Goal: Book appointment/travel/reservation

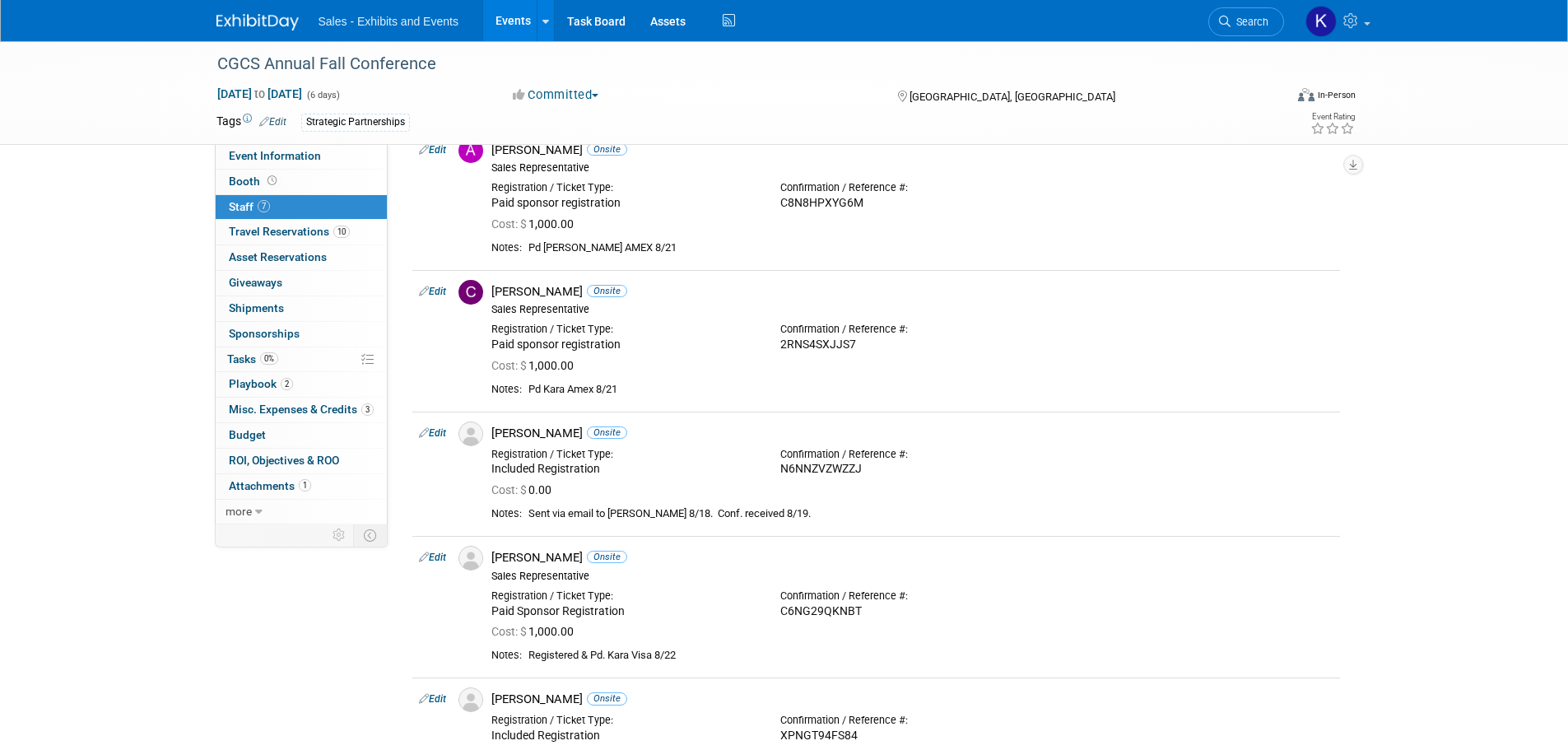
click at [262, 29] on img at bounding box center [258, 22] width 82 height 16
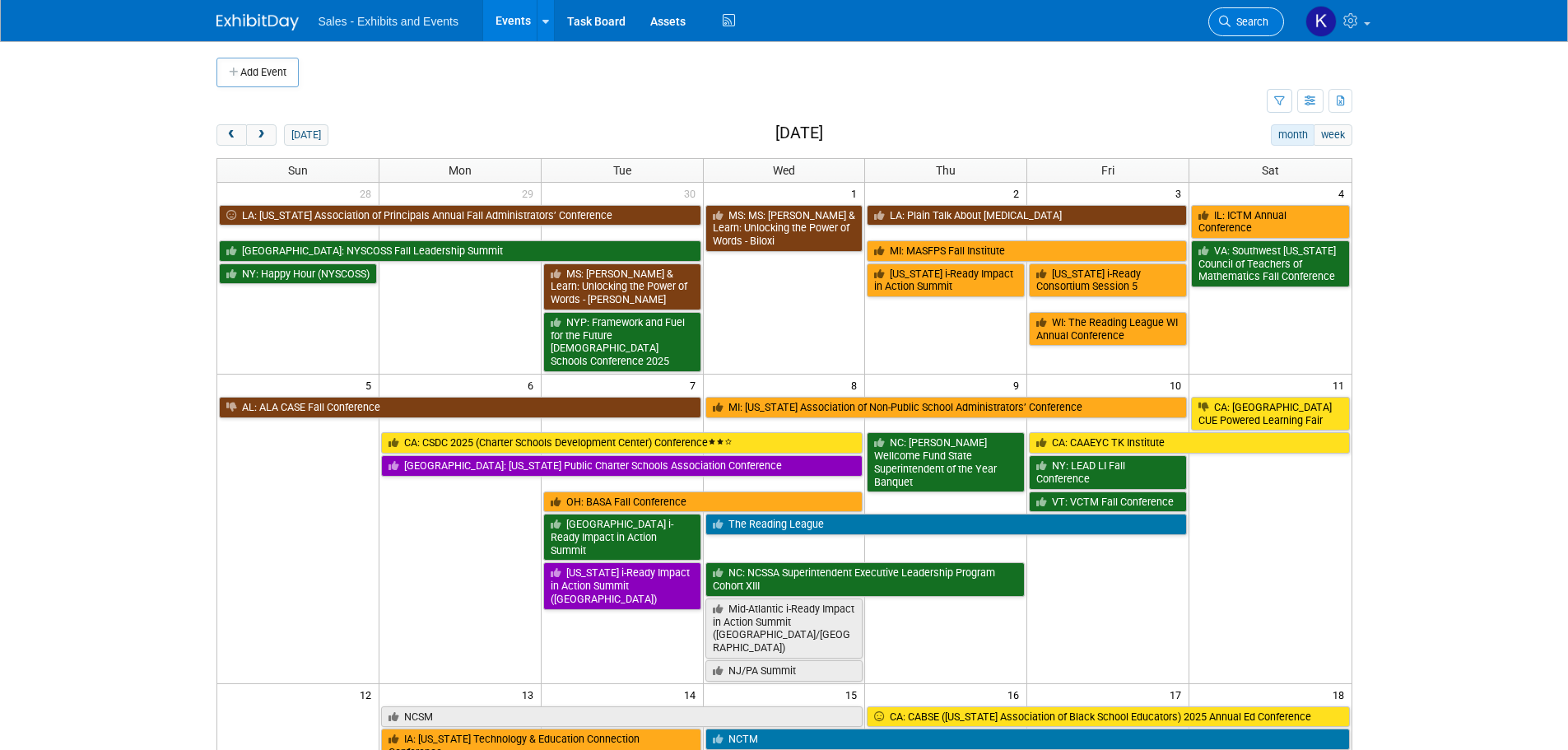
click at [1242, 21] on span "Search" at bounding box center [1250, 21] width 38 height 12
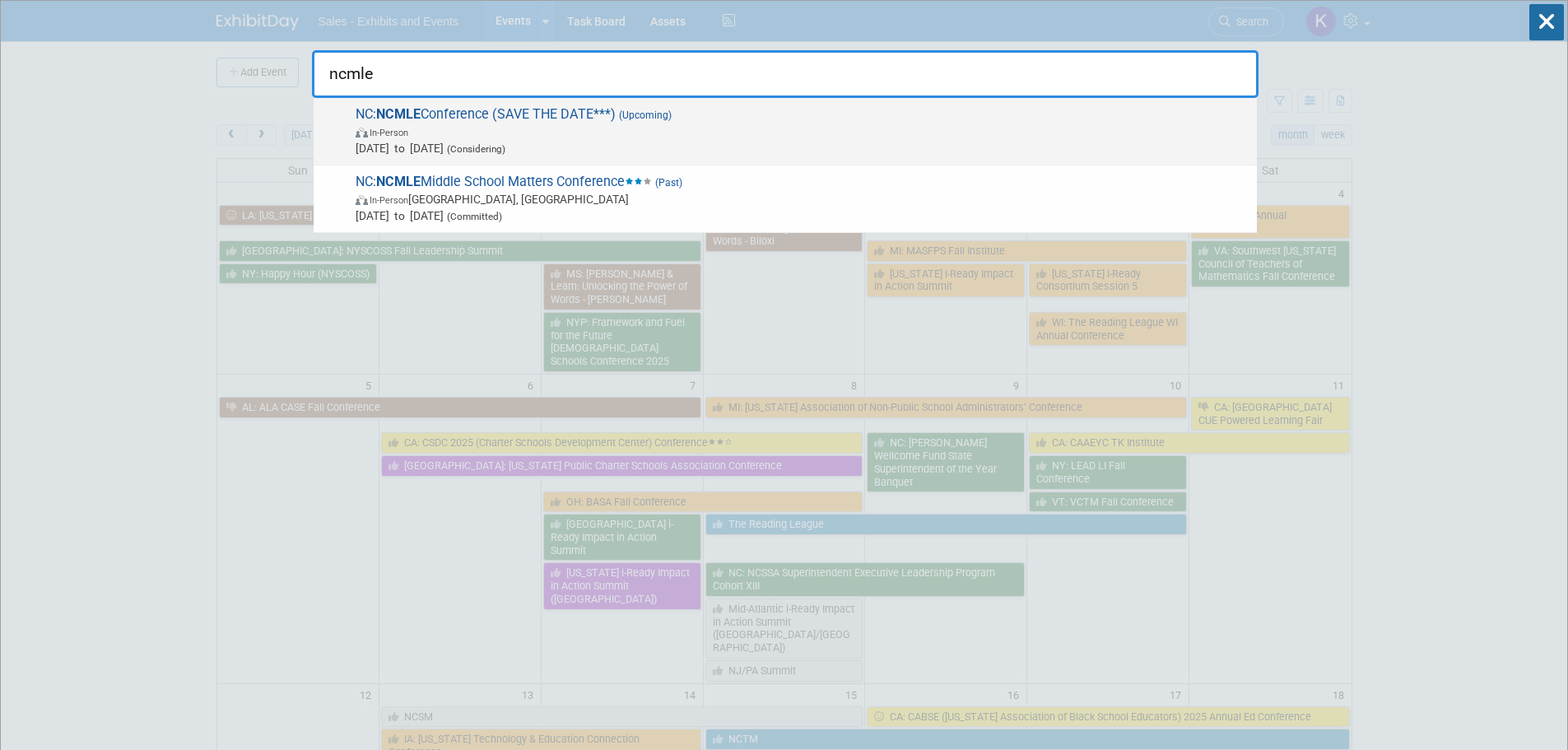
type input "ncmle"
click at [558, 107] on span "NC: NCMLE Conference (SAVE THE DATE***) (Upcoming) In-Person Mar 23, 2026 to Ma…" at bounding box center [799, 131] width 898 height 50
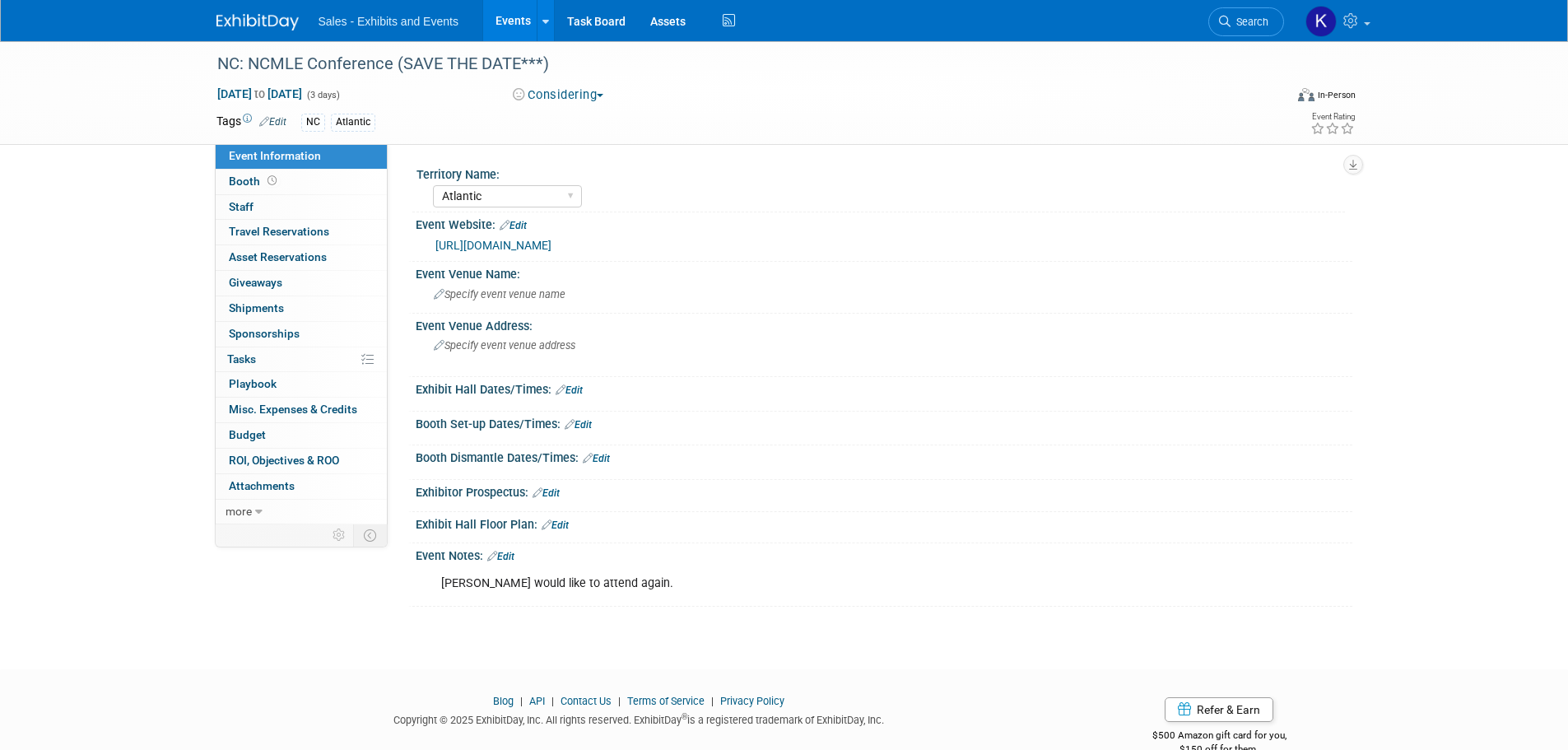
select select "Atlantic"
drag, startPoint x: 238, startPoint y: 18, endPoint x: 253, endPoint y: 22, distance: 15.5
click at [239, 18] on img at bounding box center [258, 22] width 82 height 16
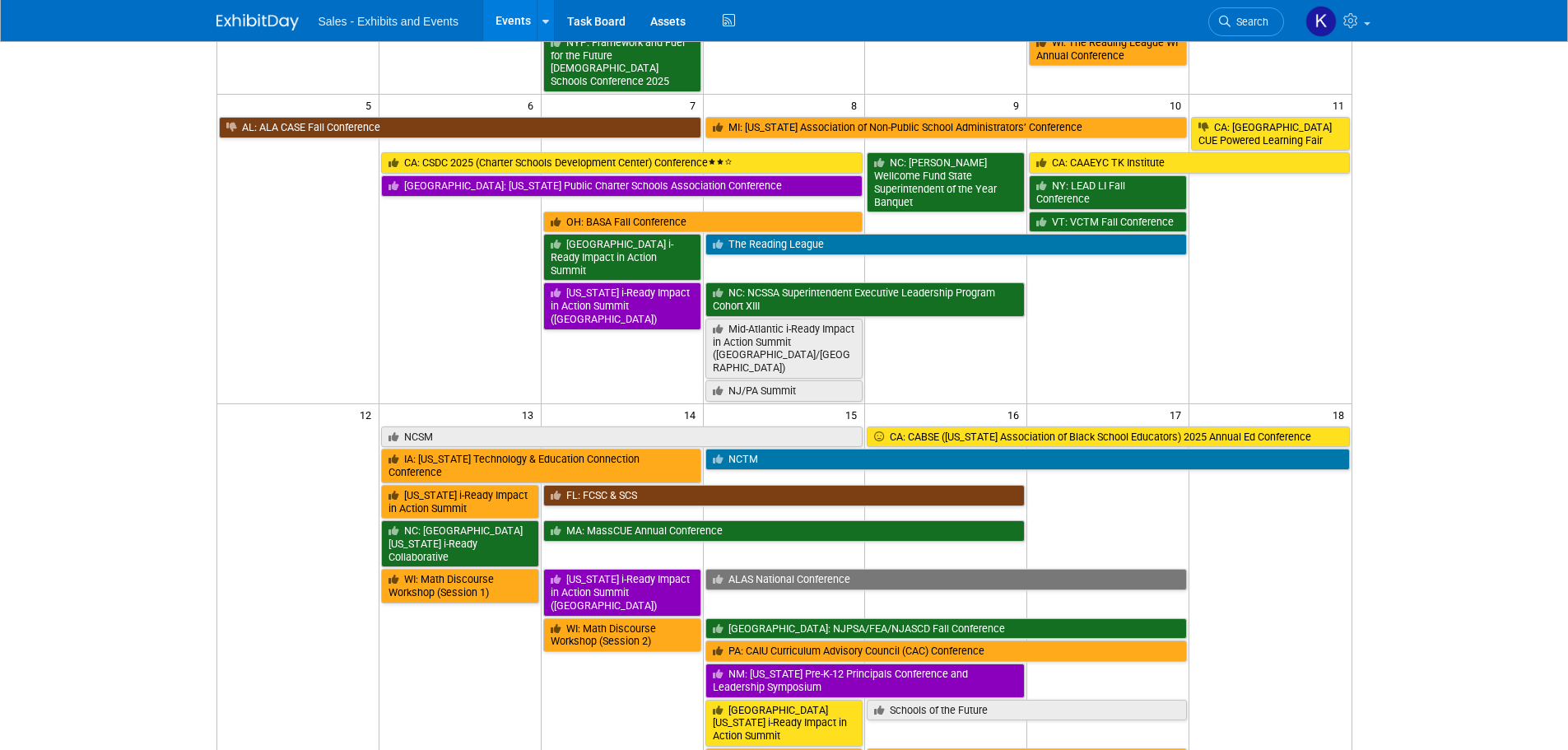
scroll to position [329, 0]
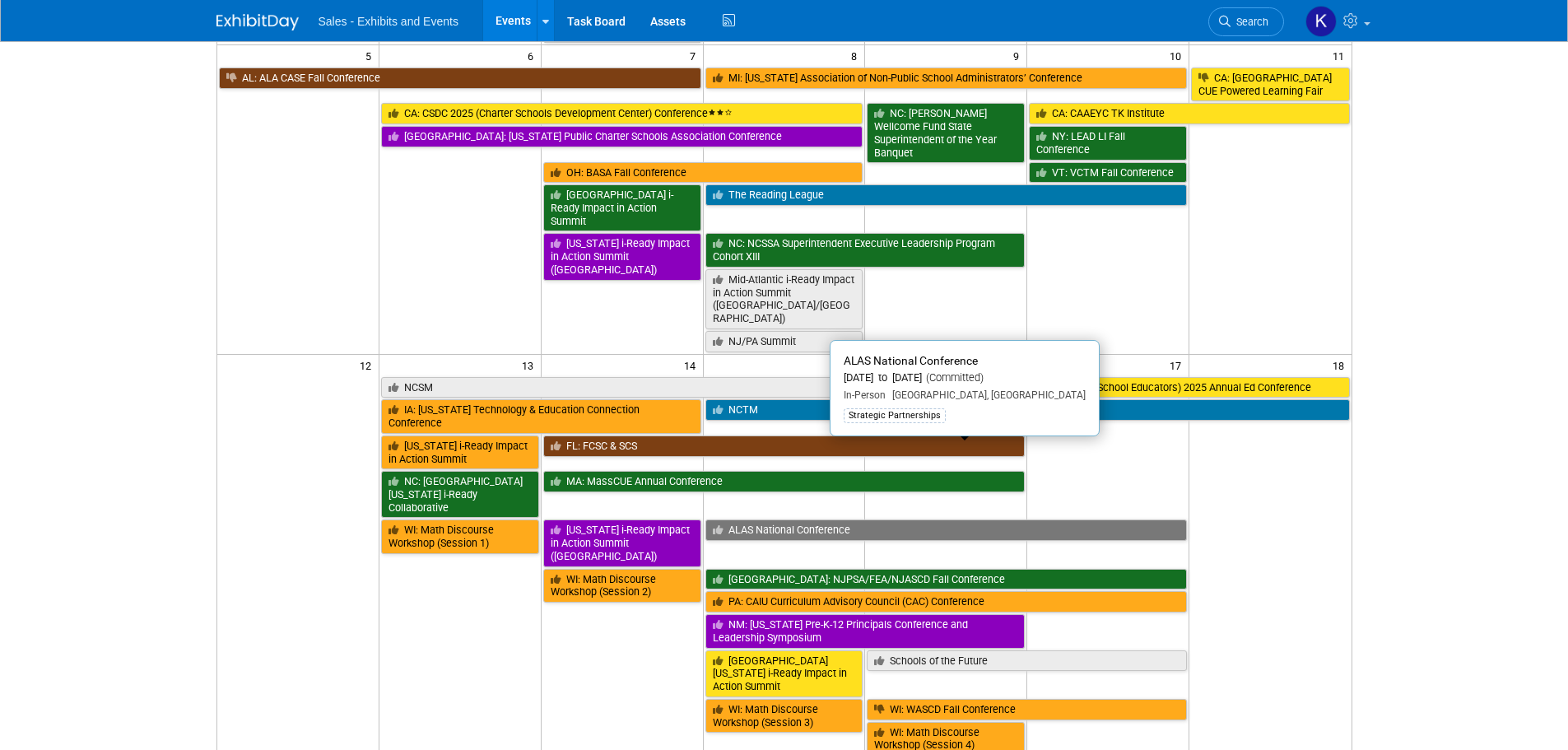
drag, startPoint x: 844, startPoint y: 453, endPoint x: 880, endPoint y: 453, distance: 36.0
click at [846, 519] on link "ALAS National Conference" at bounding box center [946, 530] width 482 height 21
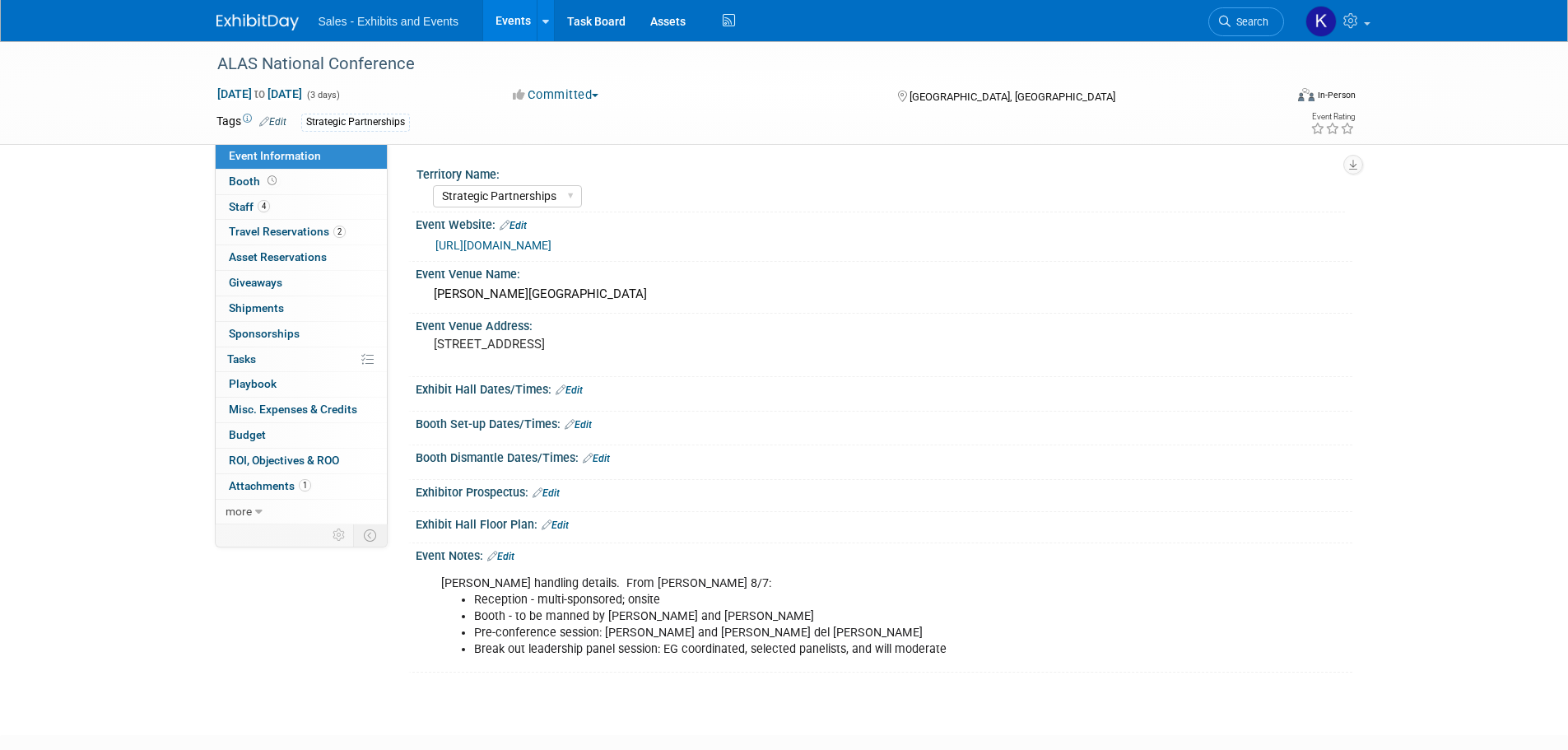
select select "Strategic Partnerships"
click at [253, 230] on span "Travel Reservations 2" at bounding box center [288, 232] width 117 height 13
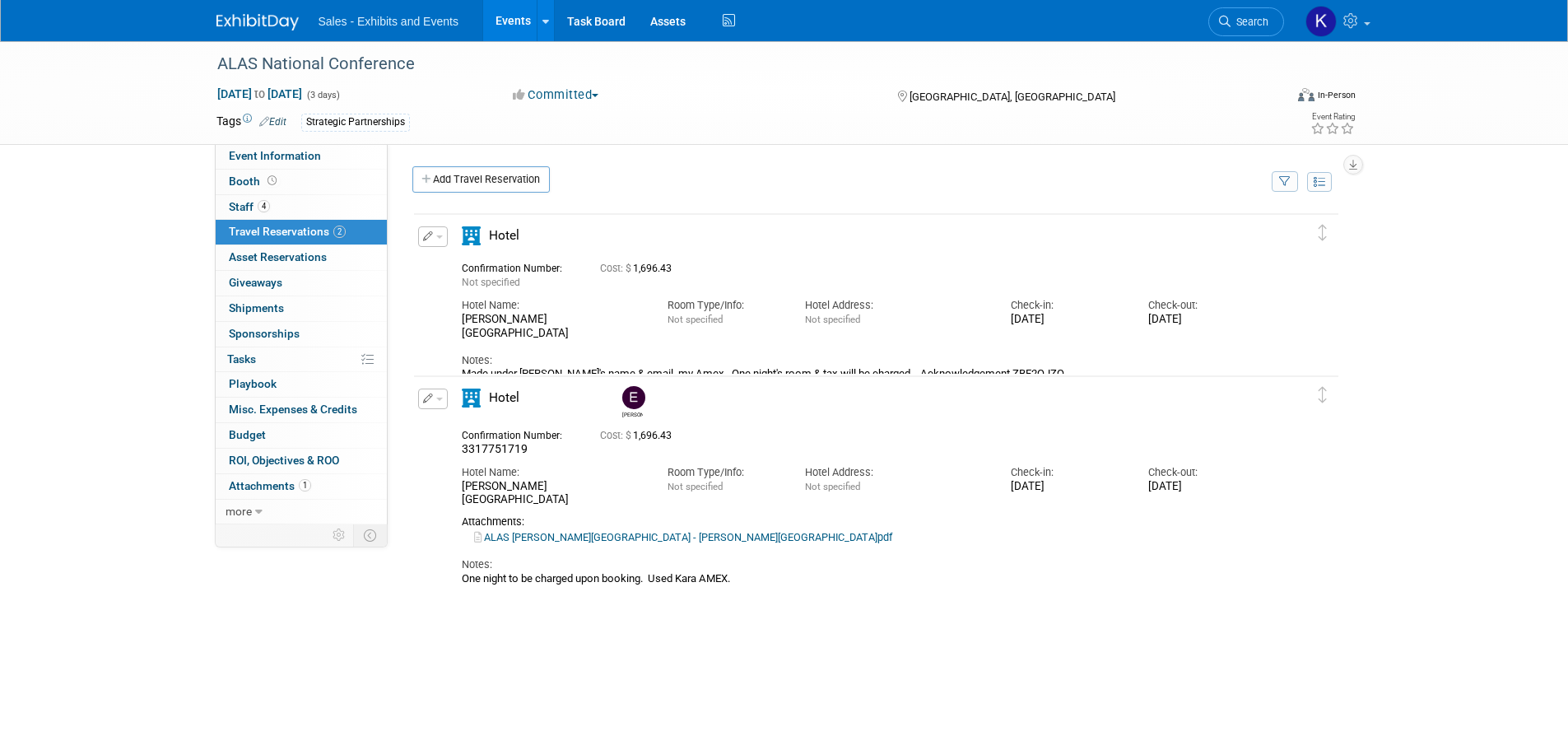
click at [477, 170] on link "Add Travel Reservation" at bounding box center [481, 180] width 138 height 26
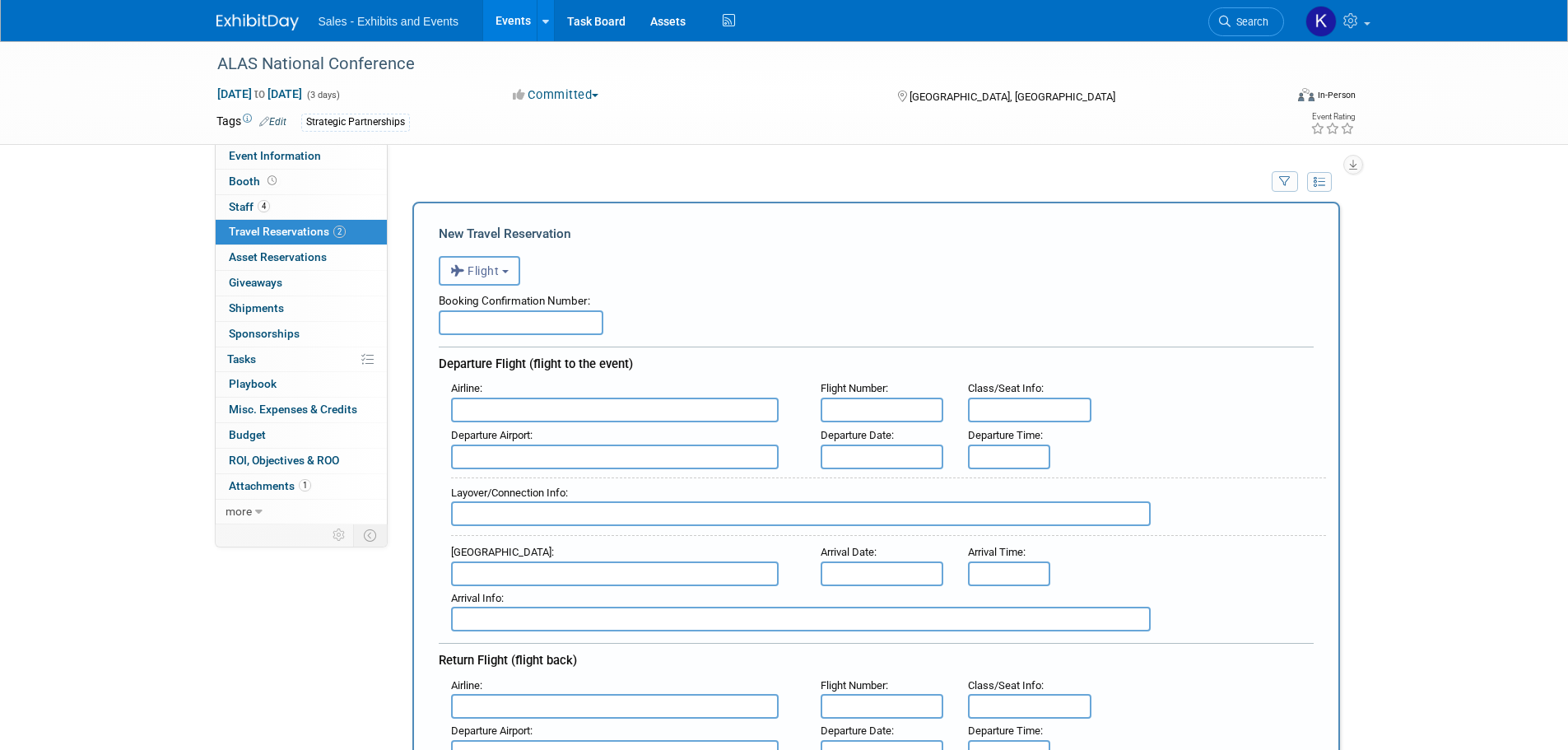
click at [503, 269] on button "Flight" at bounding box center [479, 271] width 82 height 30
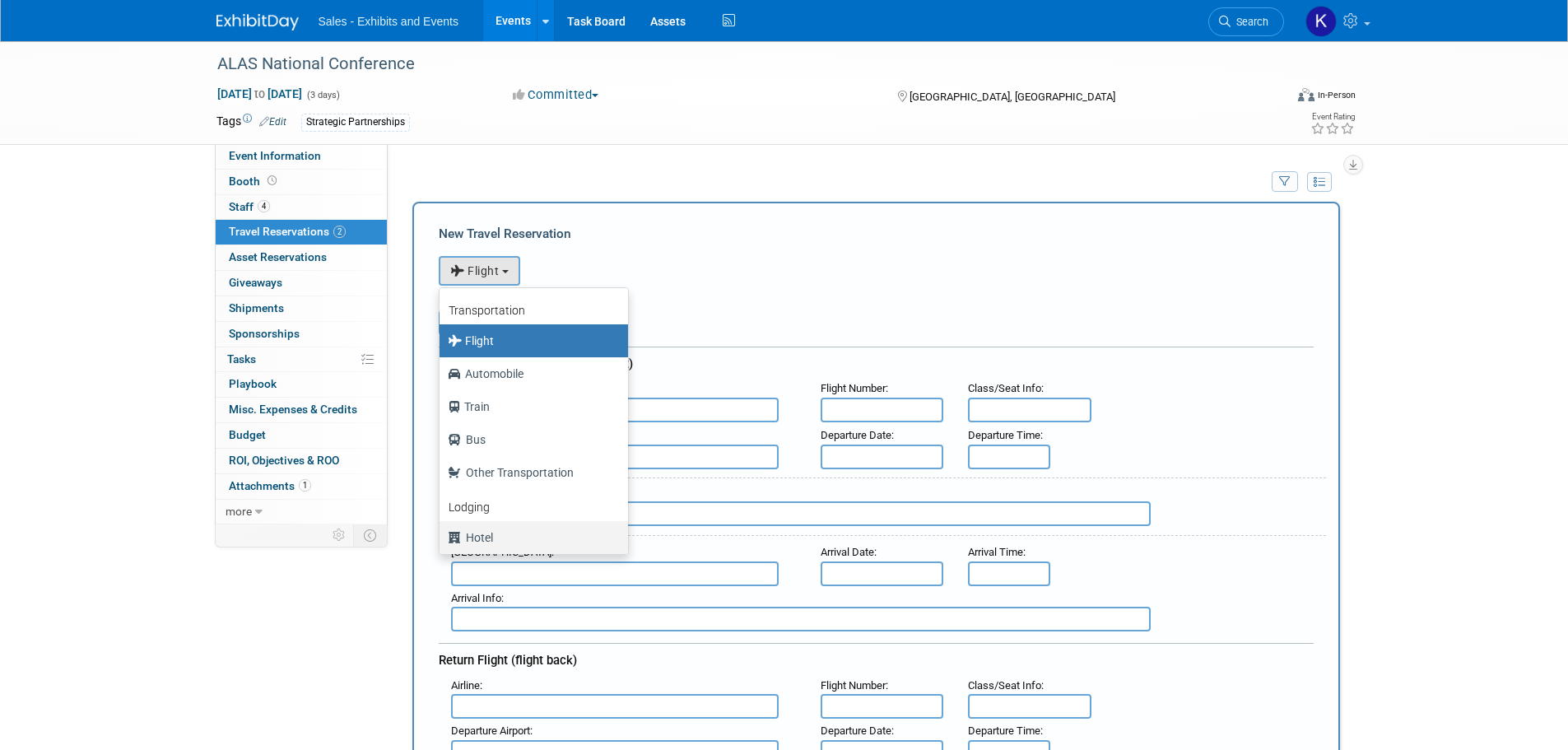
click at [476, 549] on label "Hotel" at bounding box center [529, 537] width 164 height 26
click at [442, 541] on input "Hotel" at bounding box center [436, 535] width 11 height 11
select select "6"
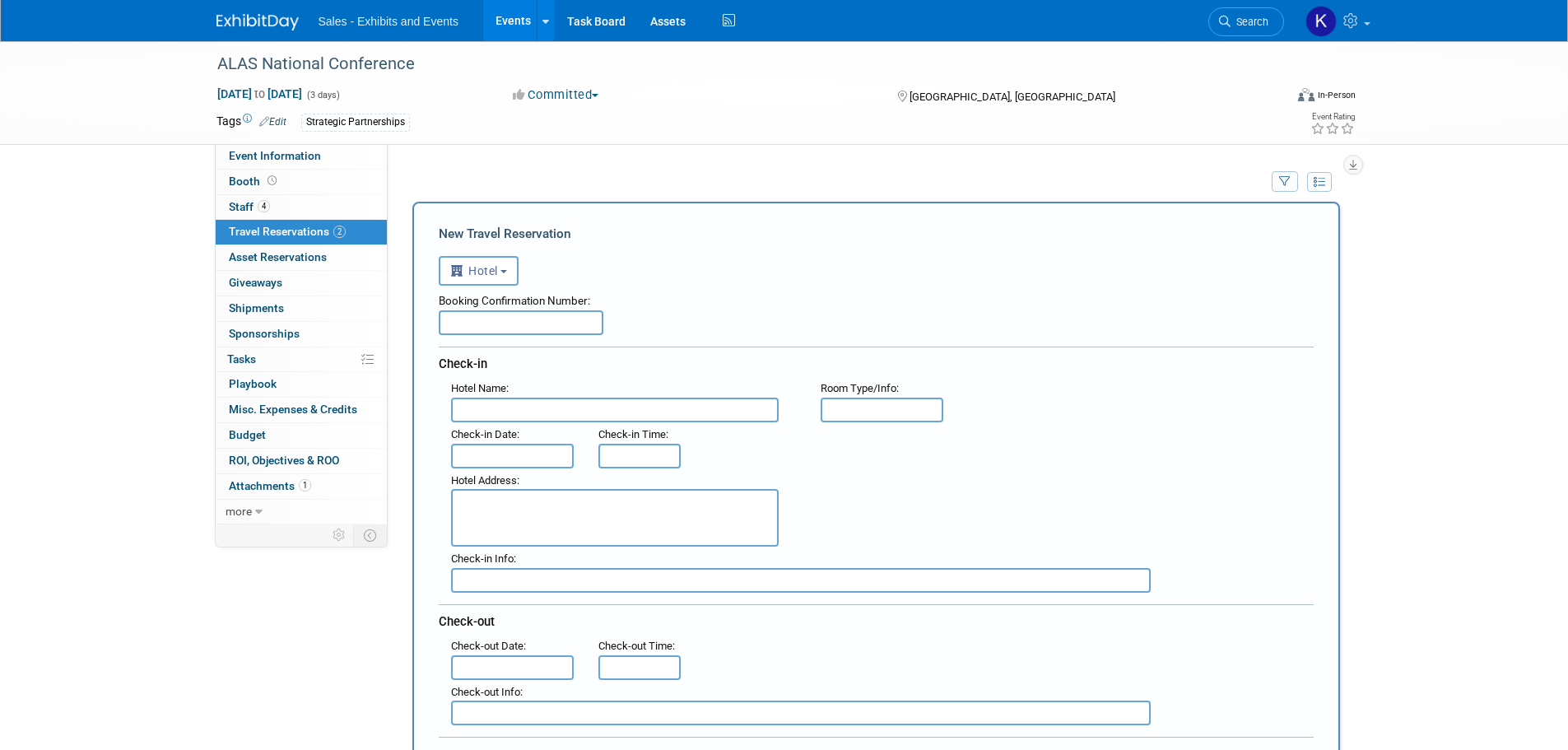
drag, startPoint x: 513, startPoint y: 396, endPoint x: 570, endPoint y: 411, distance: 58.9
click at [516, 400] on div "Hotel Name :" at bounding box center [623, 399] width 369 height 46
click at [557, 415] on input "text" at bounding box center [614, 410] width 327 height 25
type input "[PERSON_NAME][GEOGRAPHIC_DATA]"
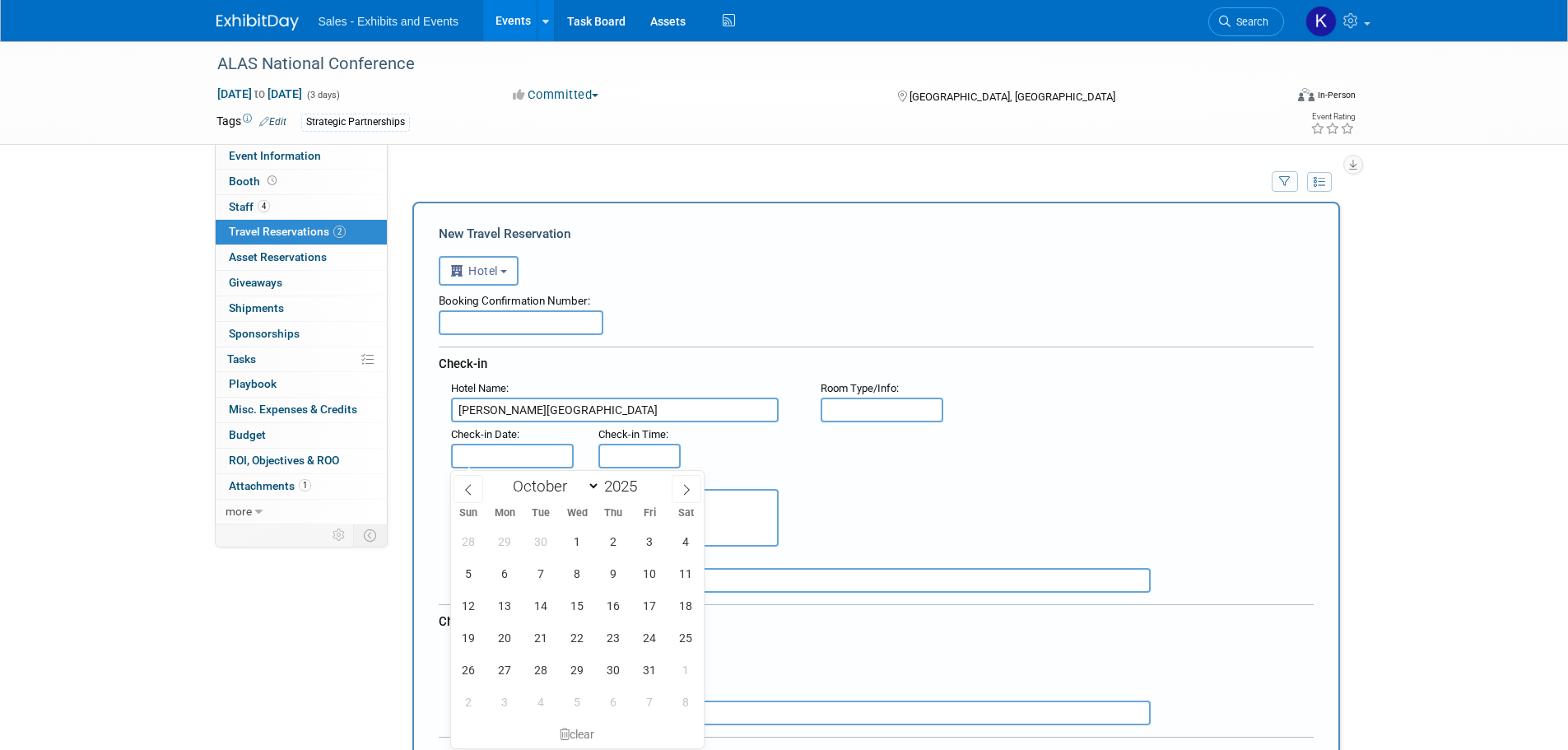
click at [499, 460] on input "text" at bounding box center [513, 456] width 124 height 25
click at [548, 606] on span "14" at bounding box center [541, 605] width 32 height 32
type input "[DATE]"
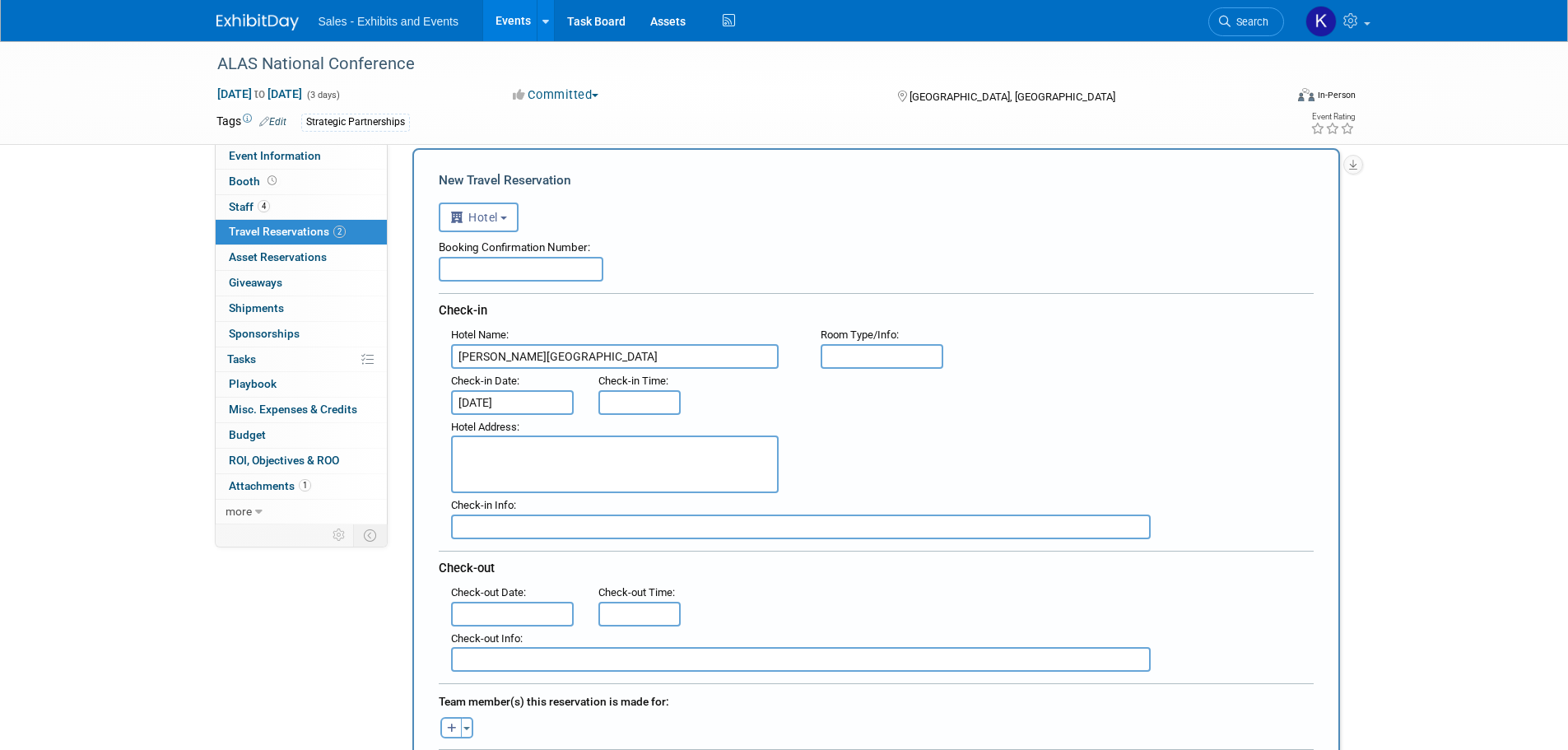
scroll to position [82, 0]
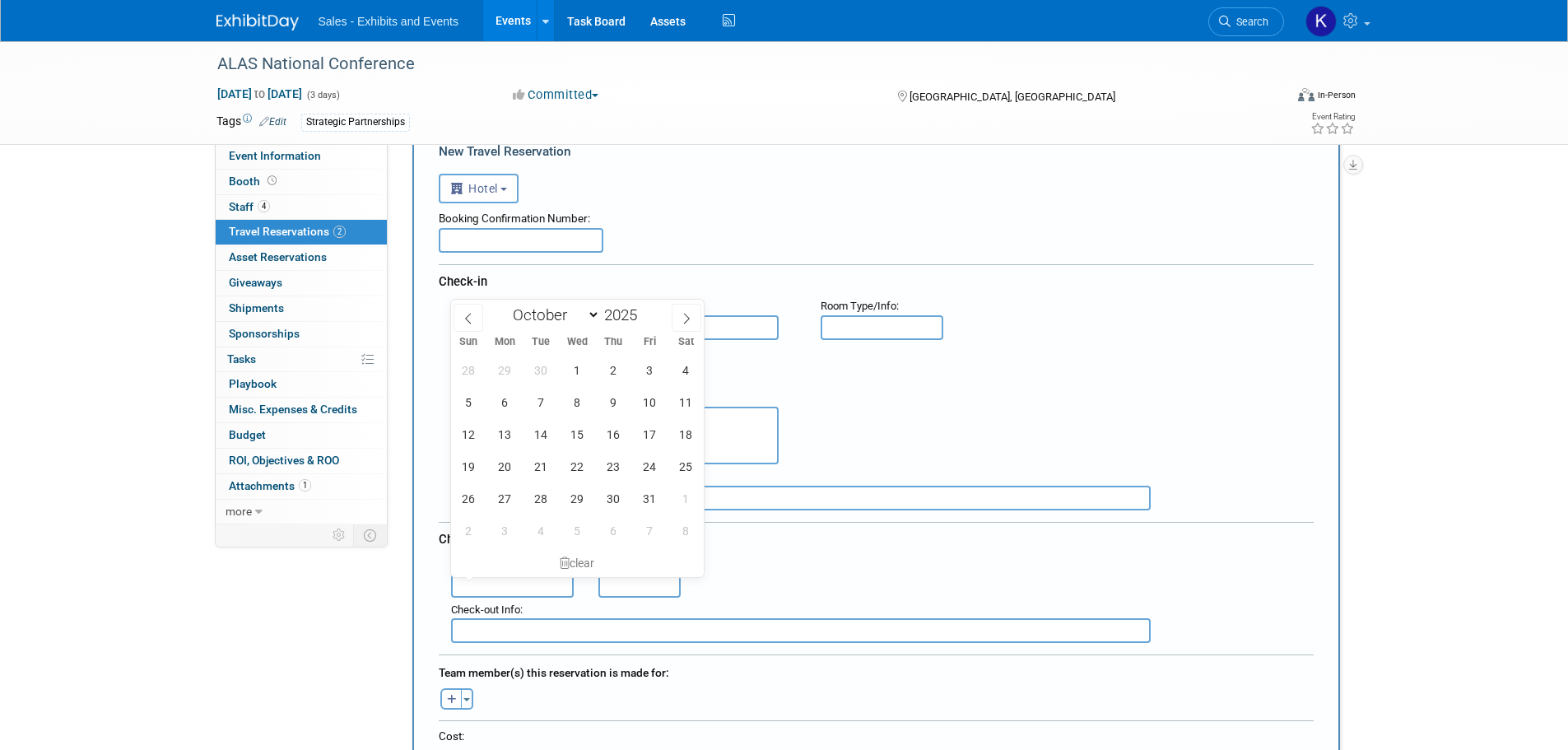
click at [556, 585] on input "text" at bounding box center [513, 585] width 124 height 25
click at [650, 438] on span "17" at bounding box center [650, 434] width 32 height 32
type input "[DATE]"
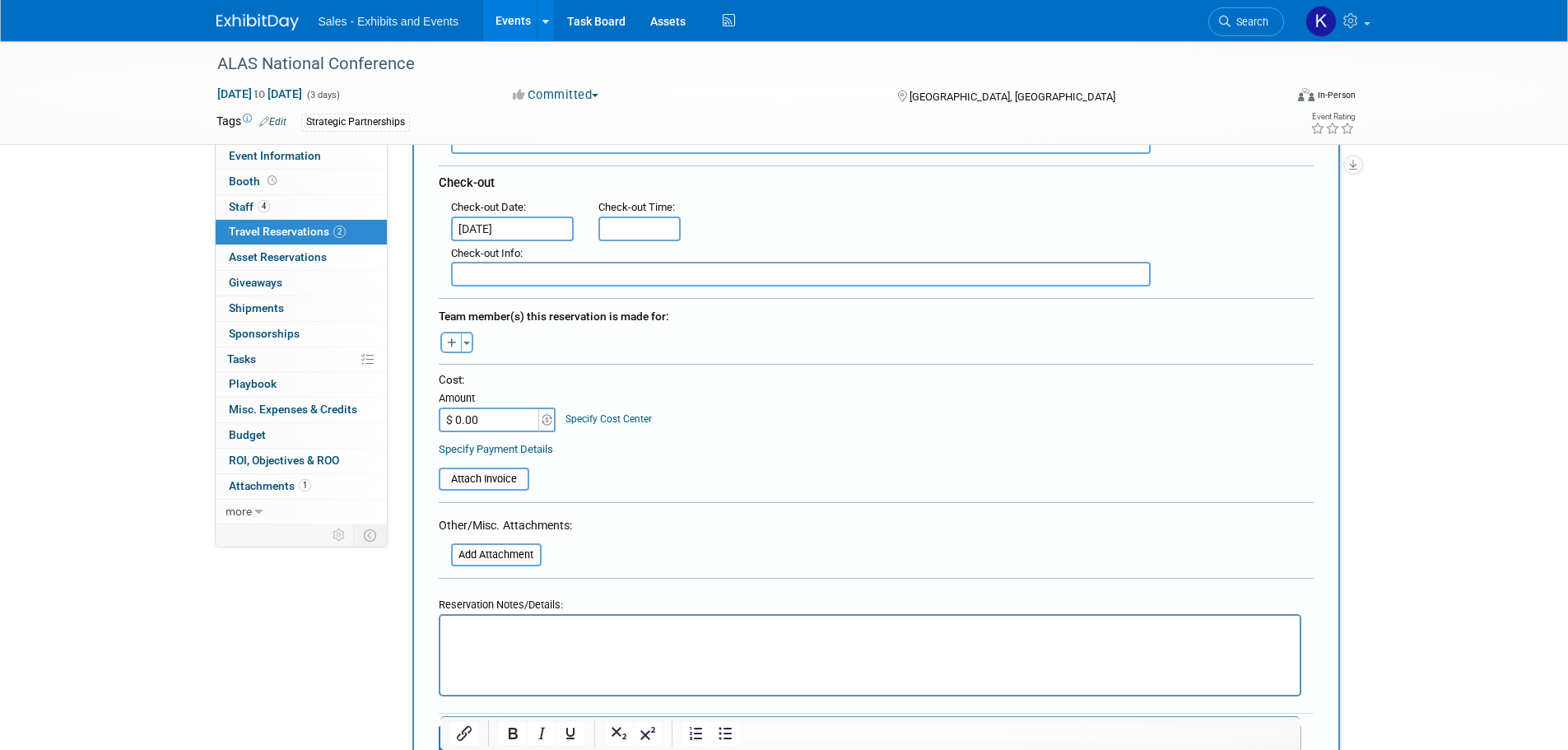
scroll to position [494, 0]
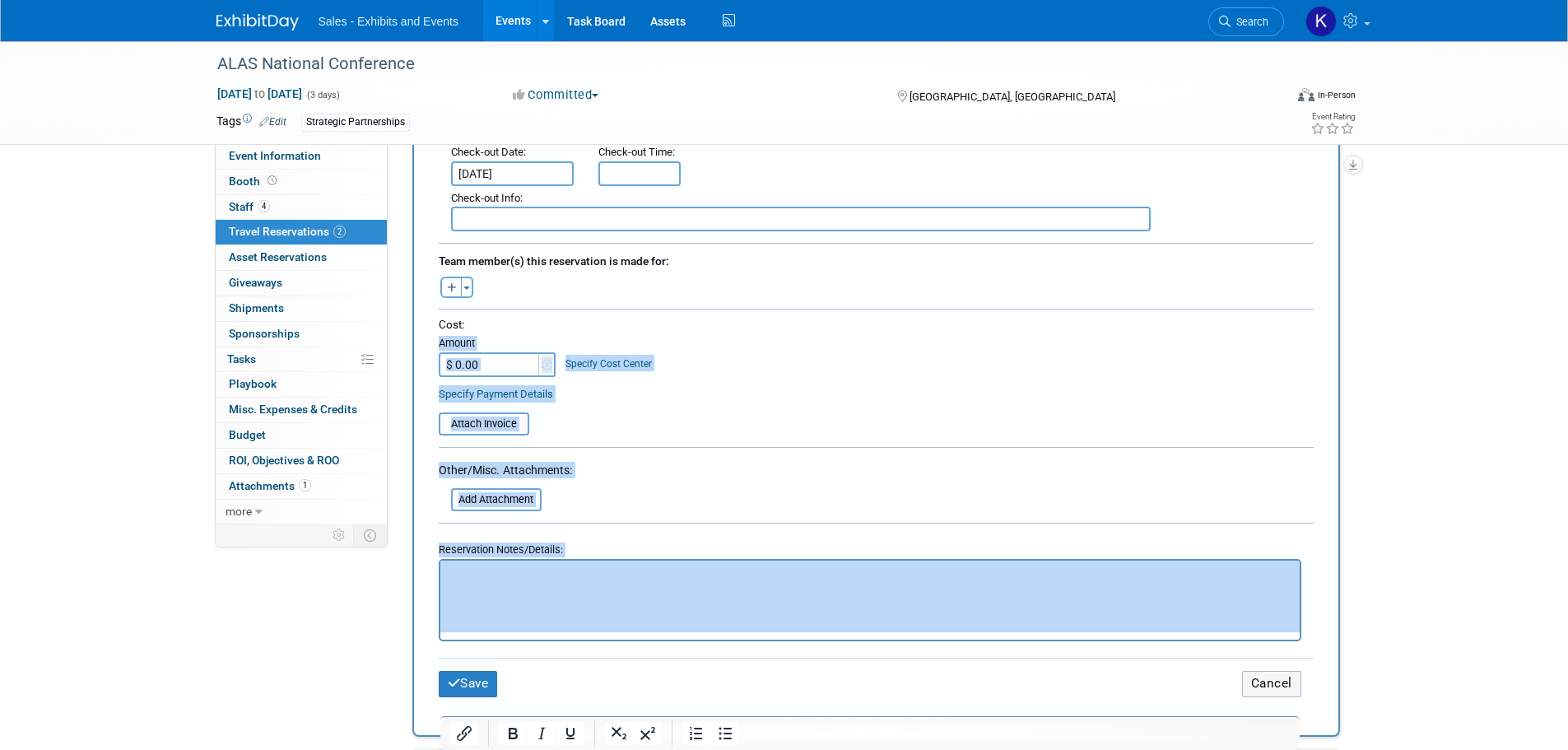
drag, startPoint x: 510, startPoint y: 367, endPoint x: 401, endPoint y: 372, distance: 109.1
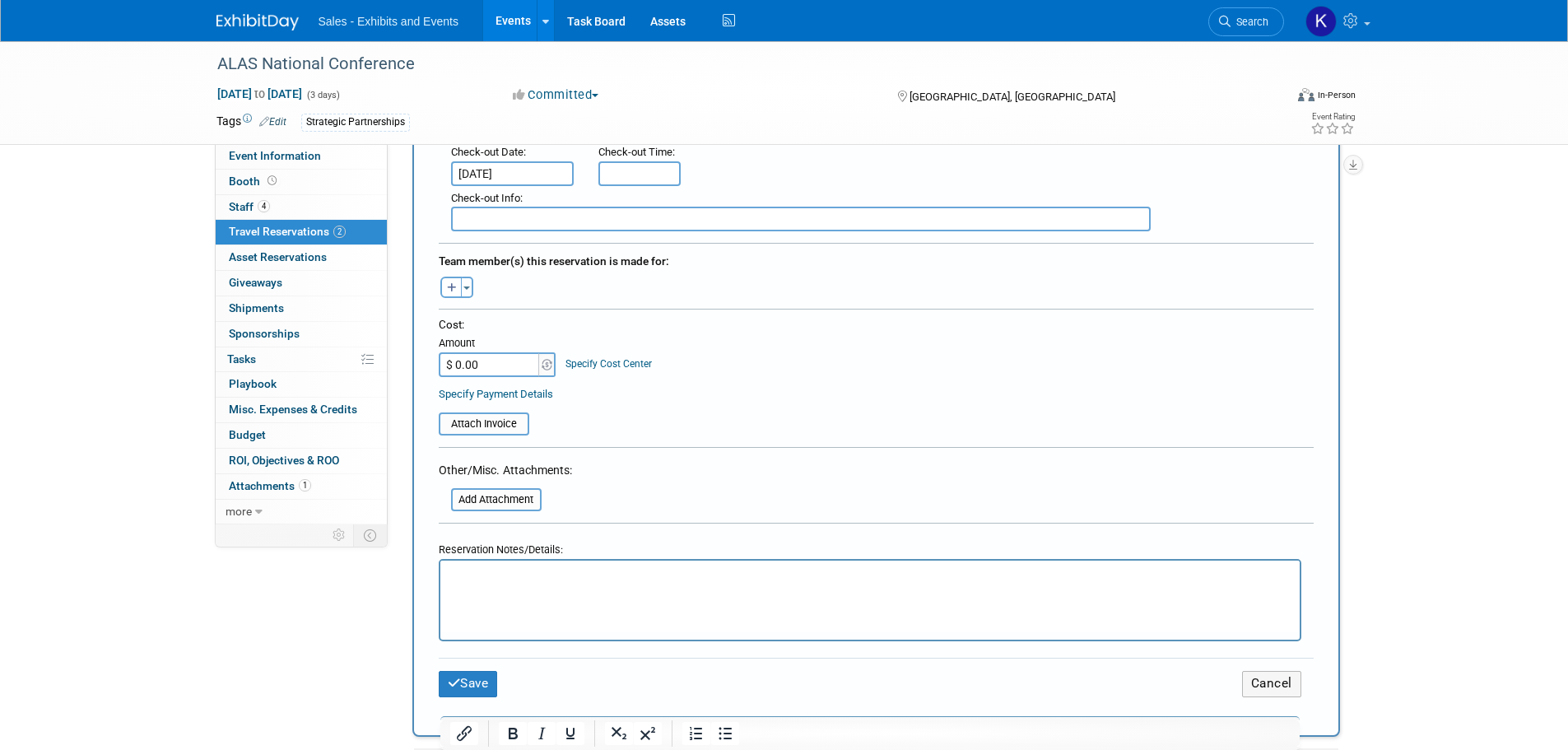
drag, startPoint x: 1004, startPoint y: 319, endPoint x: 1021, endPoint y: 319, distance: 17.0
click at [1010, 317] on div "Cost:" at bounding box center [876, 324] width 876 height 16
type input "$ 1,017.86"
click at [730, 341] on div "Cost: Amount $ 1,017.86 Specify Cost Center Cost Center -- Not Specified -- Eve…" at bounding box center [876, 346] width 876 height 60
drag, startPoint x: 486, startPoint y: 570, endPoint x: 519, endPoint y: 565, distance: 33.4
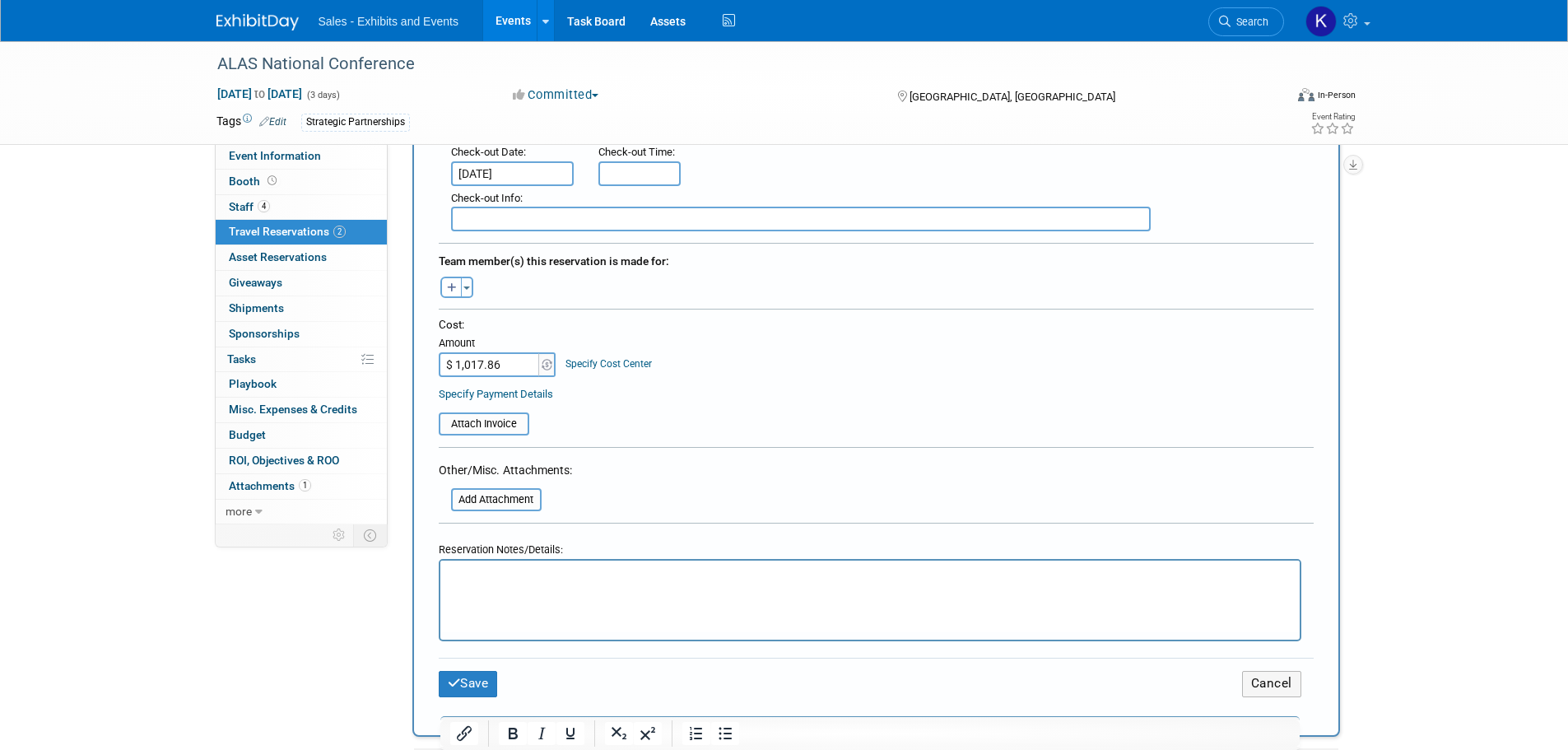
click at [488, 570] on p "Rich Text Area. Press ALT-0 for help." at bounding box center [870, 575] width 841 height 17
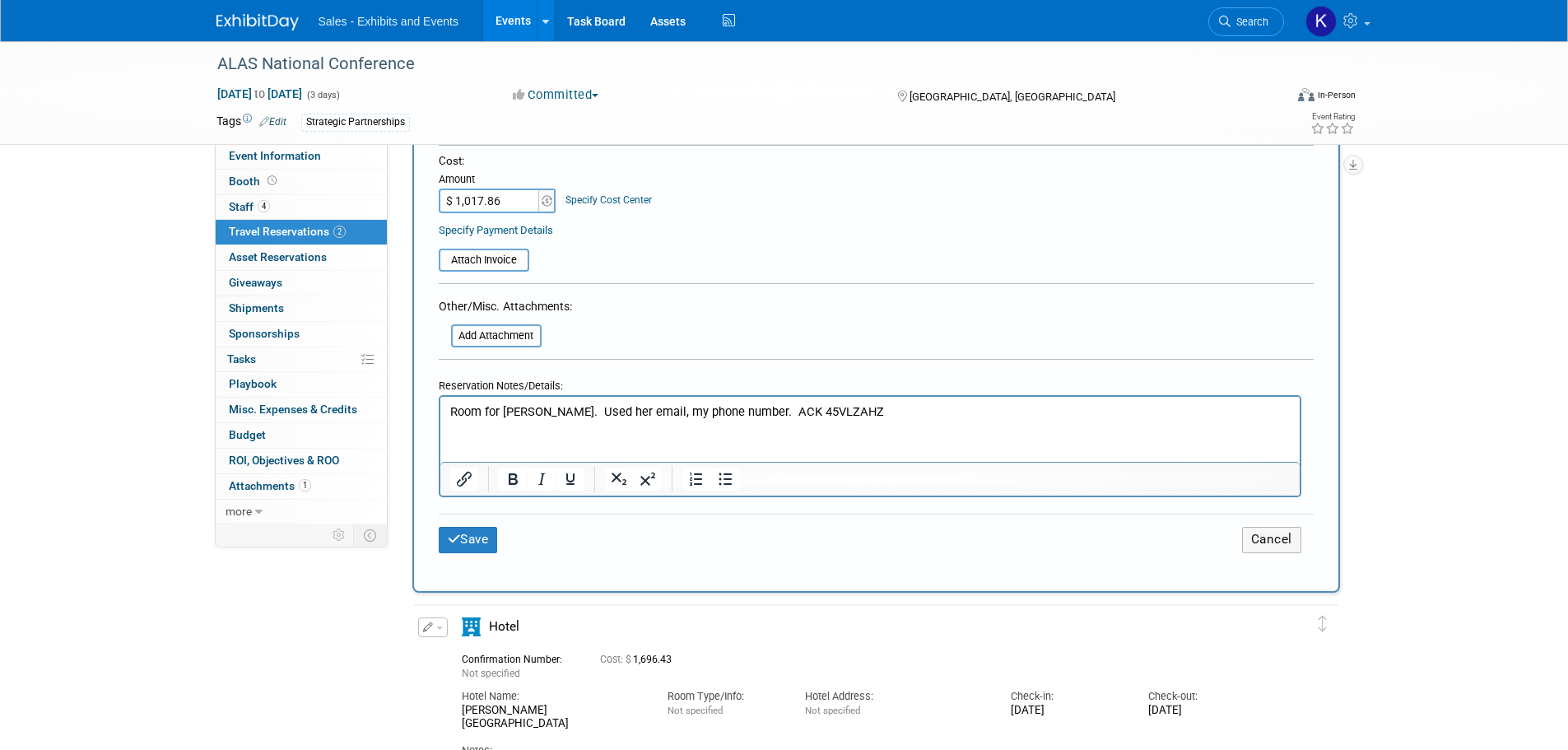
scroll to position [659, 0]
drag, startPoint x: 484, startPoint y: 540, endPoint x: 538, endPoint y: 541, distance: 54.0
click at [484, 541] on button "Save" at bounding box center [468, 538] width 59 height 26
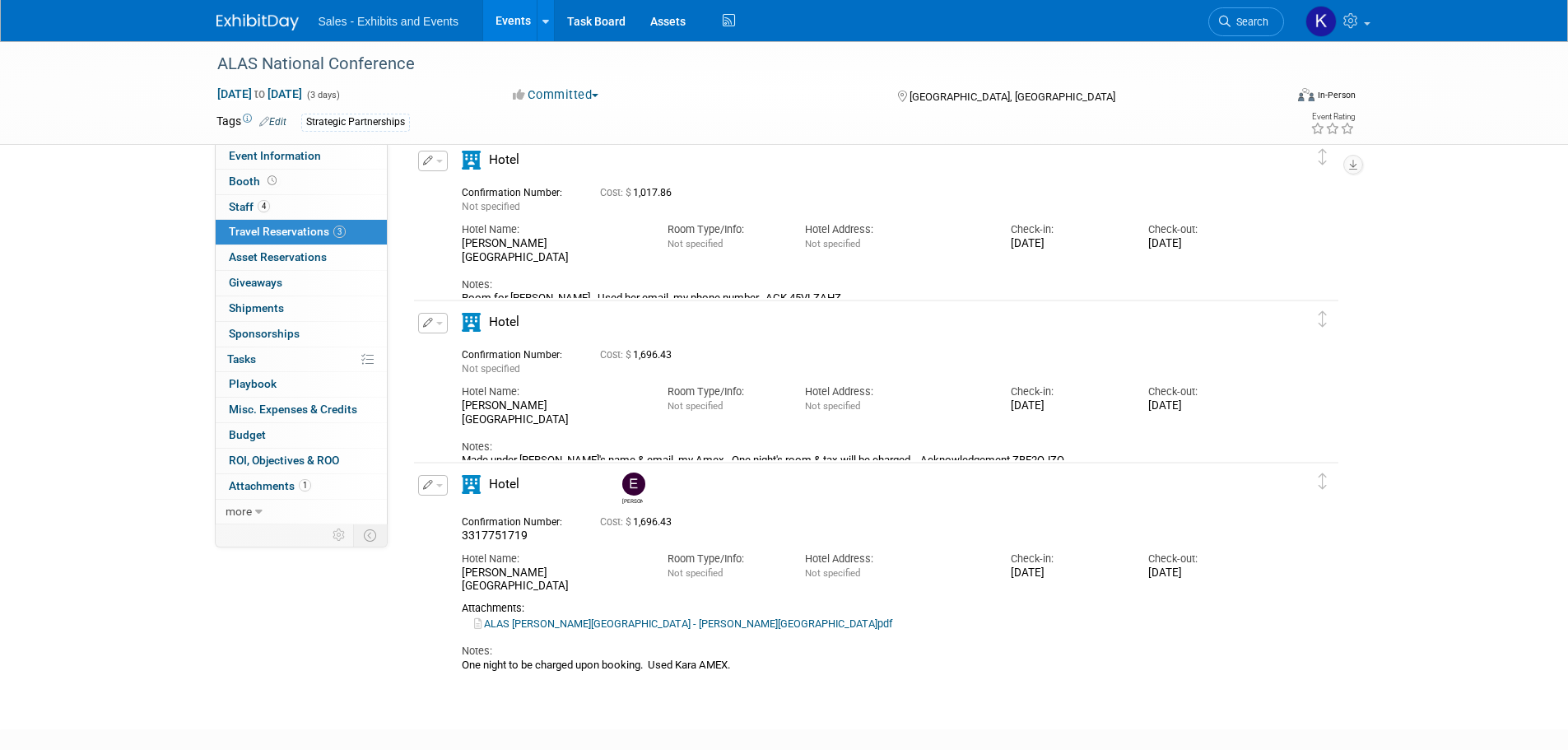
scroll to position [0, 0]
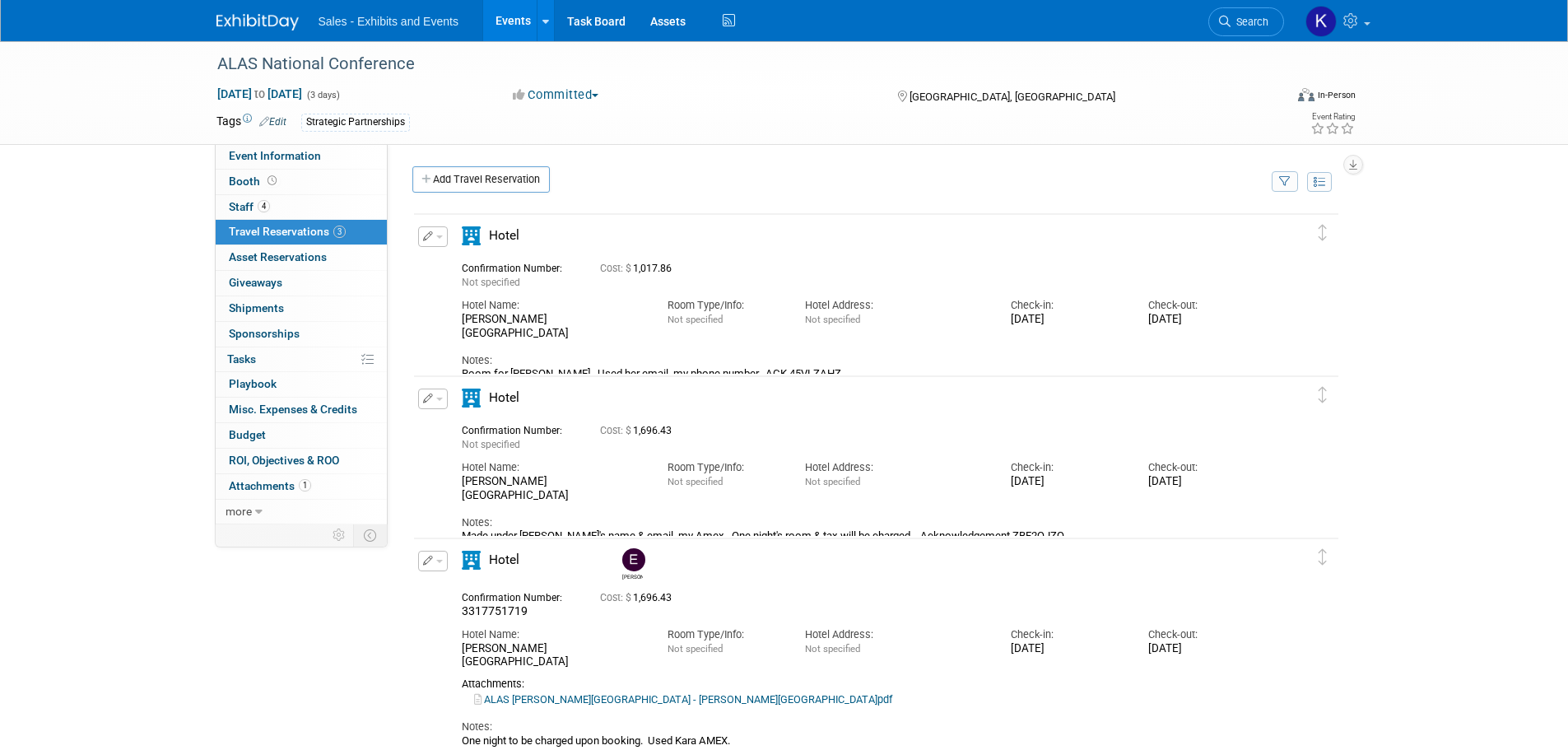
click at [430, 237] on icon "button" at bounding box center [428, 237] width 11 height 10
click at [503, 270] on button "Edit Reservation" at bounding box center [488, 265] width 139 height 24
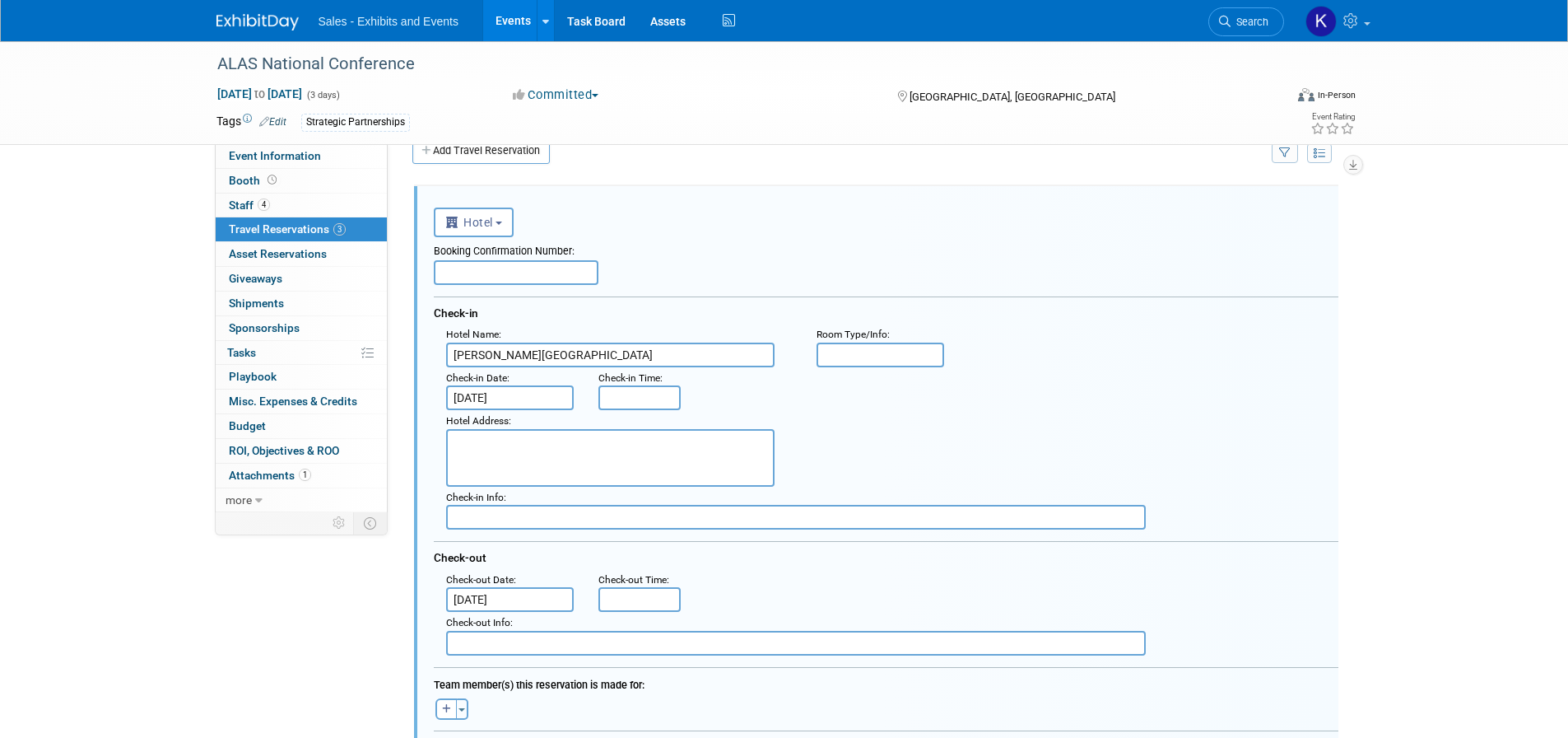
click at [532, 273] on input "text" at bounding box center [516, 273] width 165 height 25
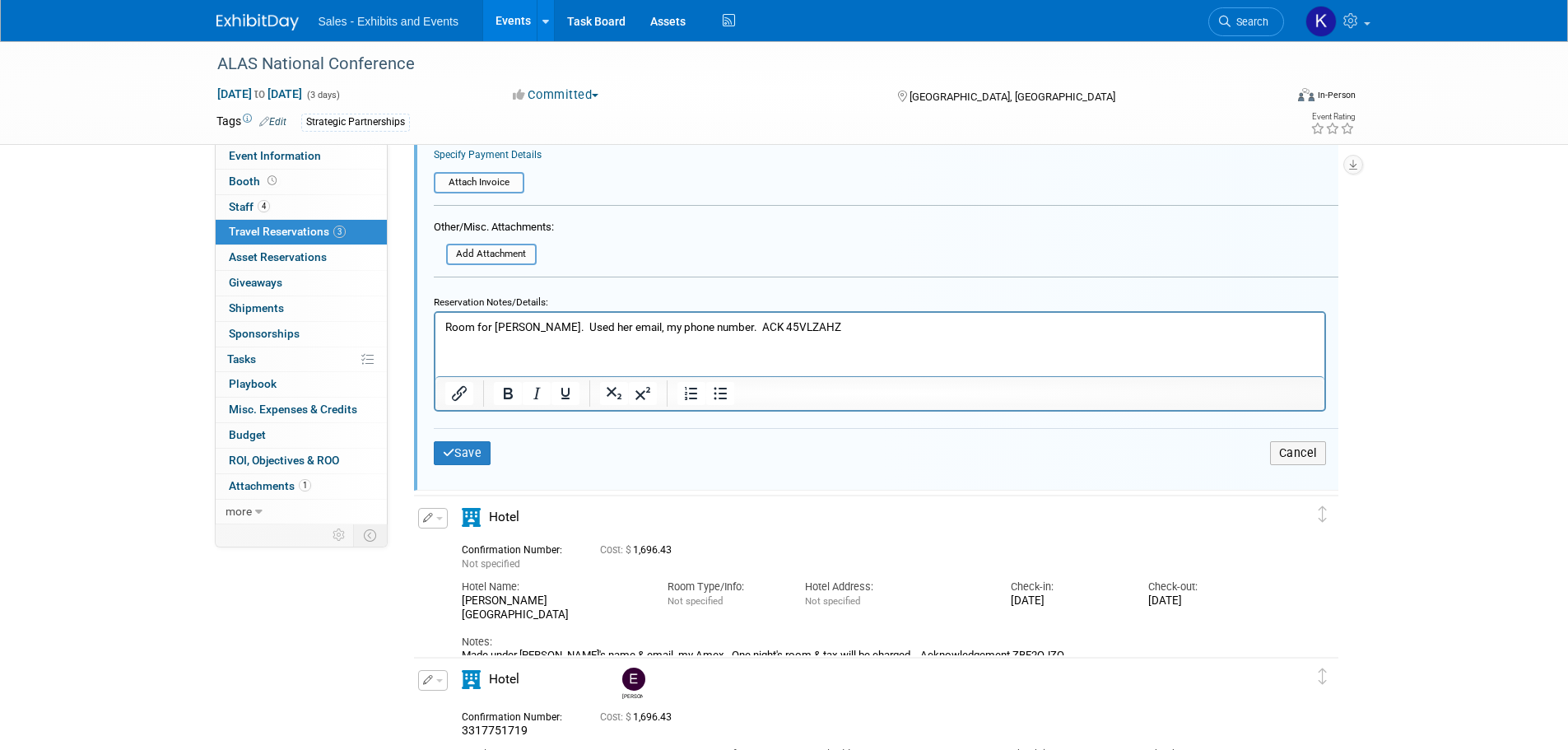
scroll to position [687, 0]
type input "3317960223"
click at [460, 453] on button "Save" at bounding box center [462, 449] width 58 height 24
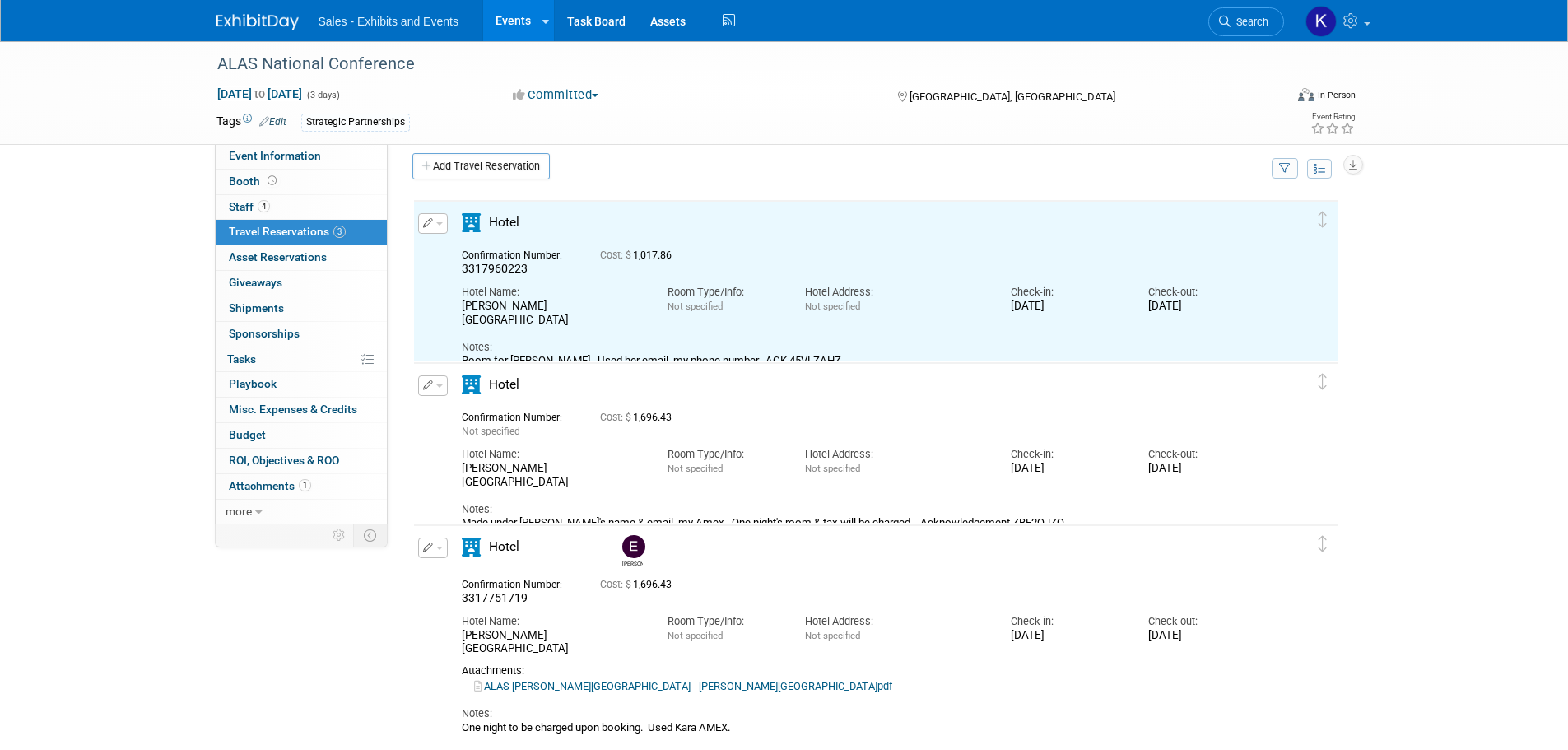
scroll to position [0, 0]
